Goal: Task Accomplishment & Management: Use online tool/utility

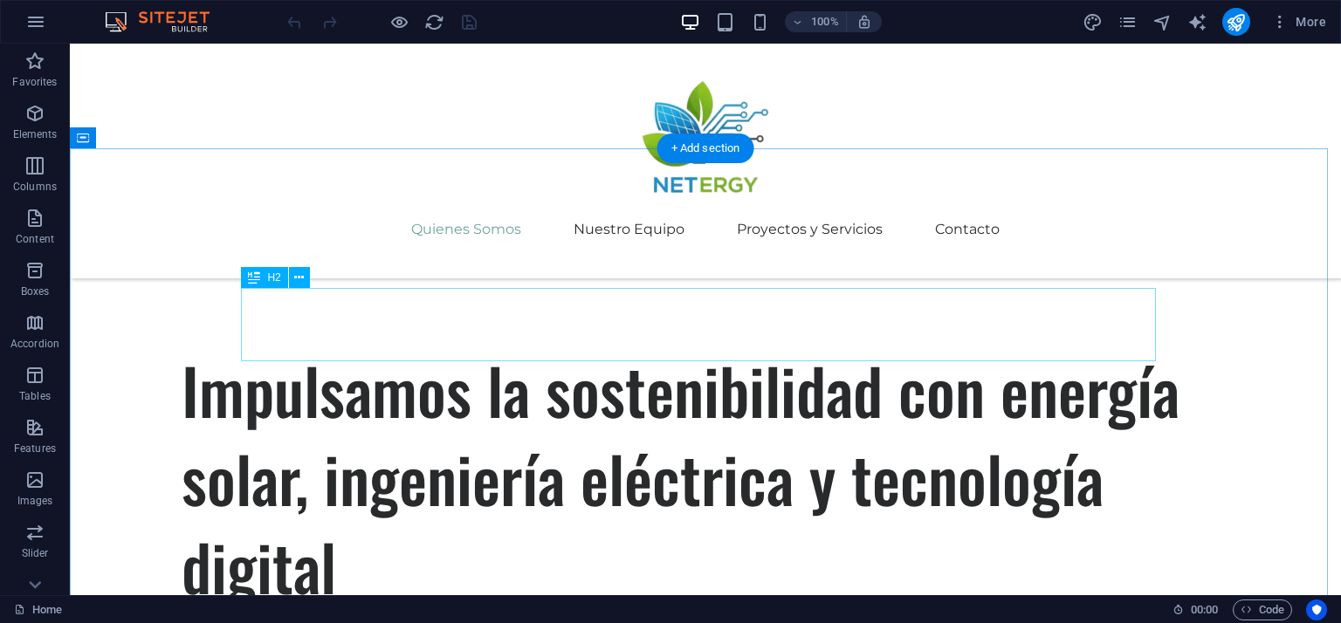
scroll to position [674, 0]
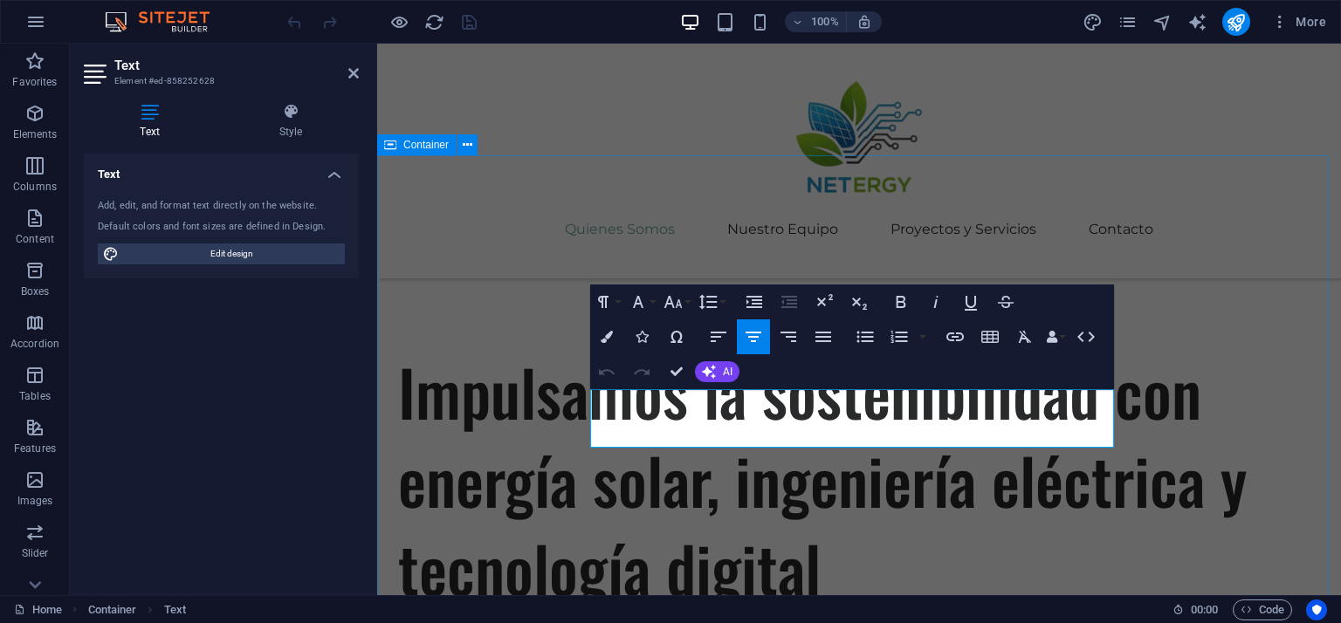
drag, startPoint x: 825, startPoint y: 401, endPoint x: 518, endPoint y: 401, distance: 307.2
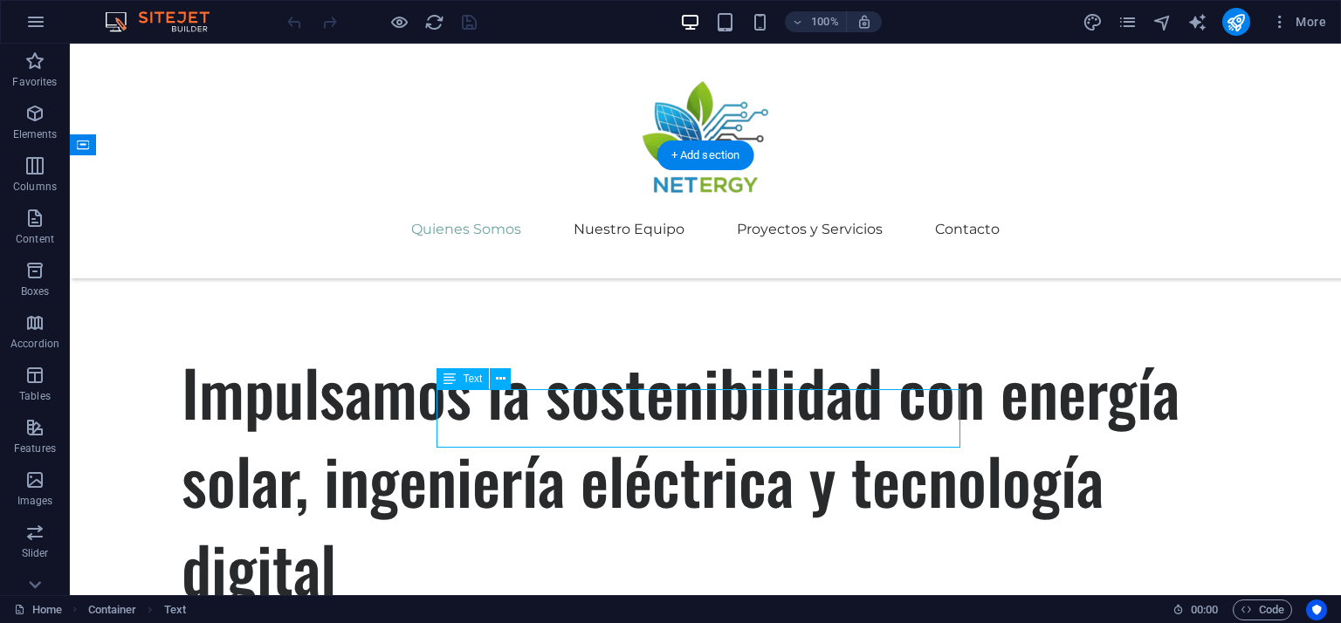
drag, startPoint x: 848, startPoint y: 442, endPoint x: 772, endPoint y: 436, distance: 76.2
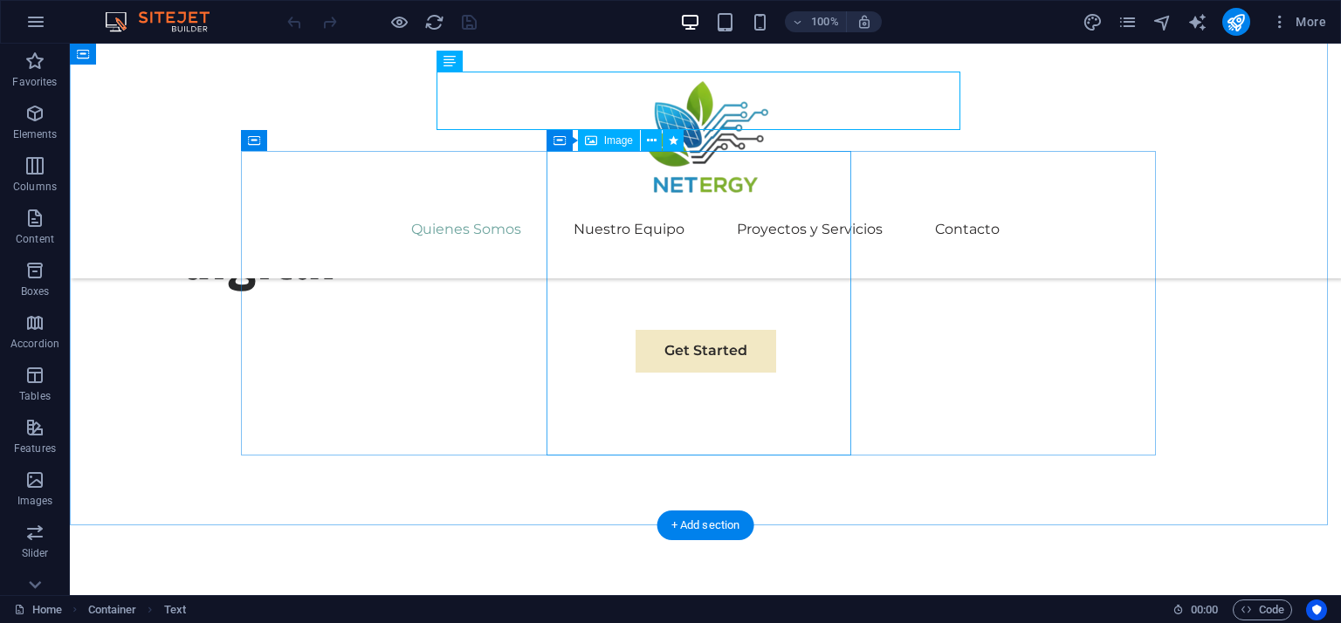
scroll to position [991, 0]
